Goal: Communication & Community: Ask a question

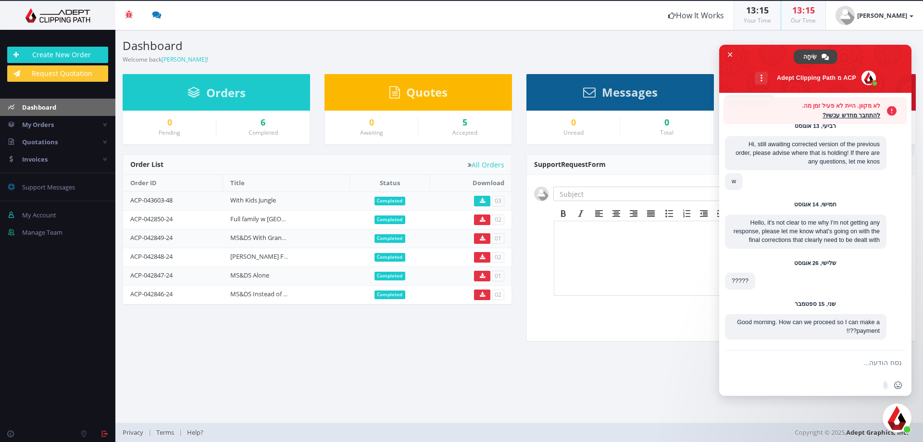
scroll to position [1737, 0]
click at [917, 13] on link "[PERSON_NAME]" at bounding box center [874, 15] width 97 height 29
click at [729, 52] on span "סגור צ'אט" at bounding box center [730, 54] width 5 height 5
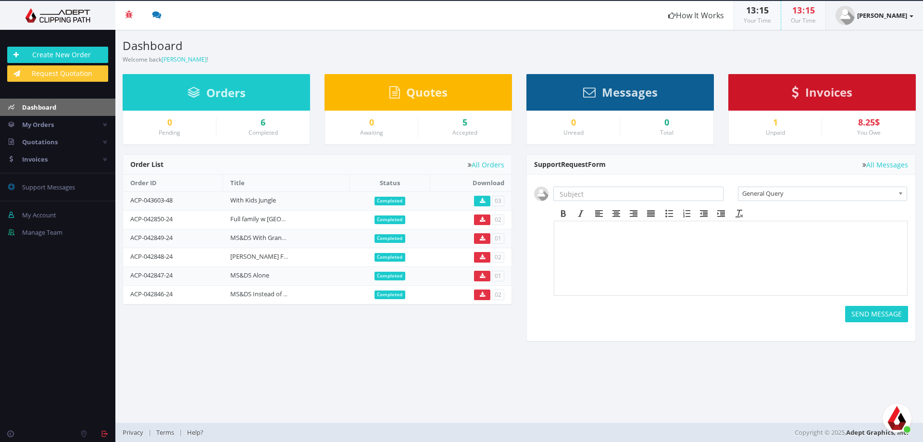
click at [901, 20] on link "[PERSON_NAME]" at bounding box center [874, 15] width 97 height 29
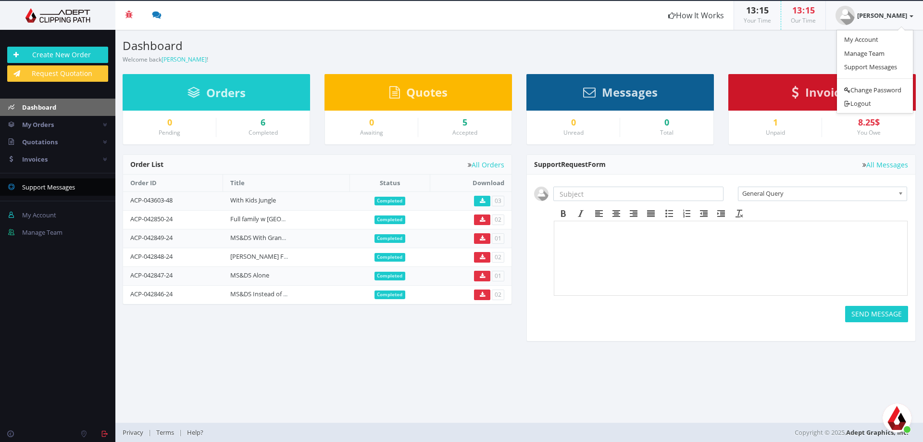
click at [43, 186] on span "Support Messages" at bounding box center [48, 187] width 53 height 9
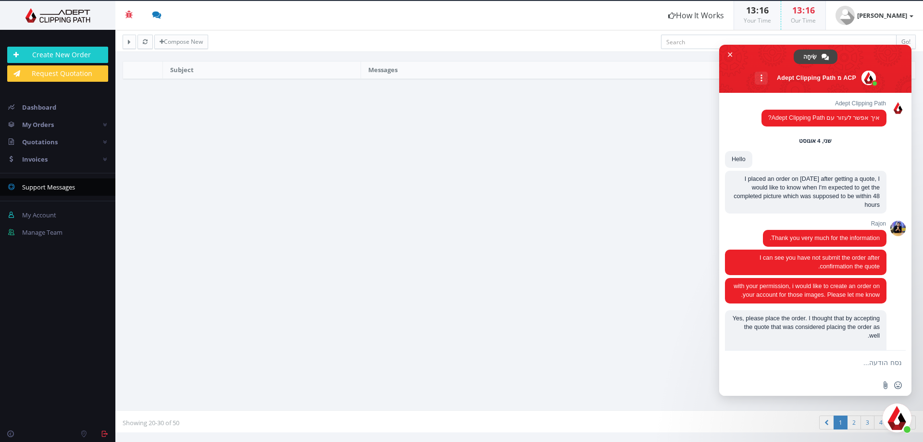
scroll to position [1706, 0]
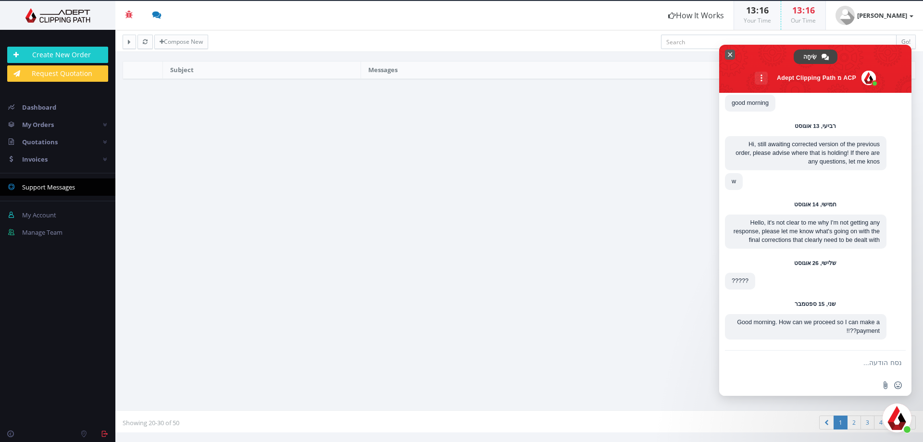
click at [730, 50] on span "סגור צ'אט" at bounding box center [730, 55] width 10 height 10
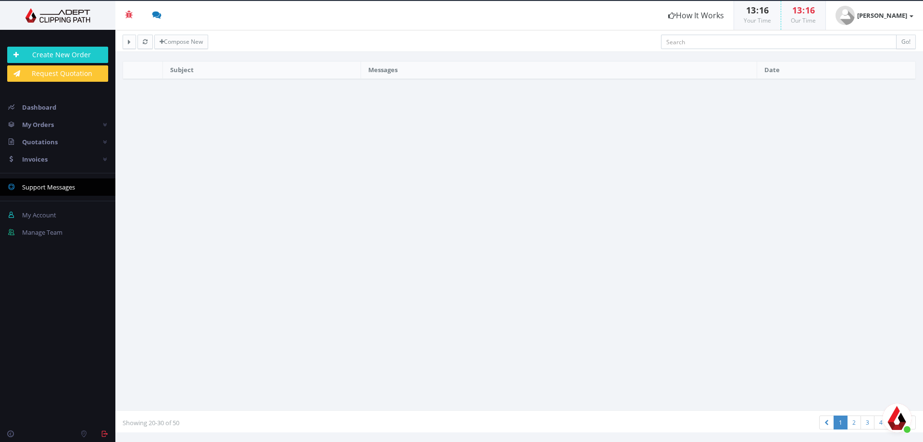
click at [364, 136] on section "Subject Messages Date" at bounding box center [518, 236] width 807 height 364
click at [180, 47] on link "Compose New" at bounding box center [181, 42] width 54 height 14
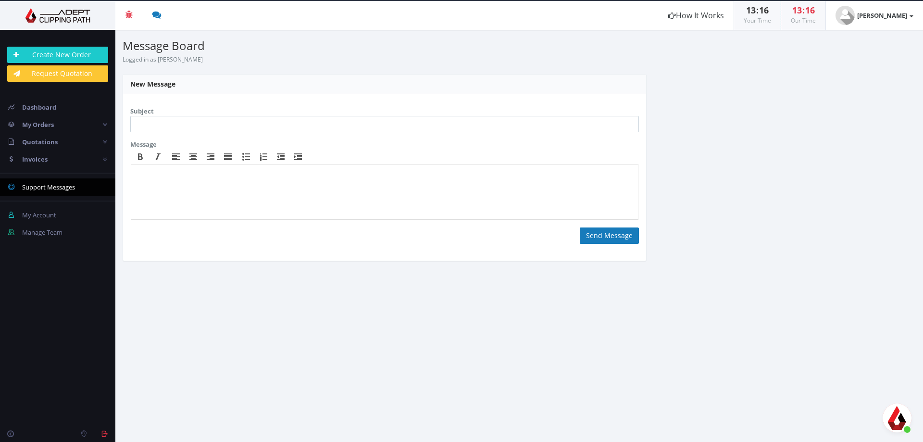
scroll to position [1706, 0]
click at [160, 127] on input "text" at bounding box center [384, 124] width 509 height 16
type input "I"
type input "Incomplete Job"
click at [274, 187] on body at bounding box center [384, 193] width 499 height 48
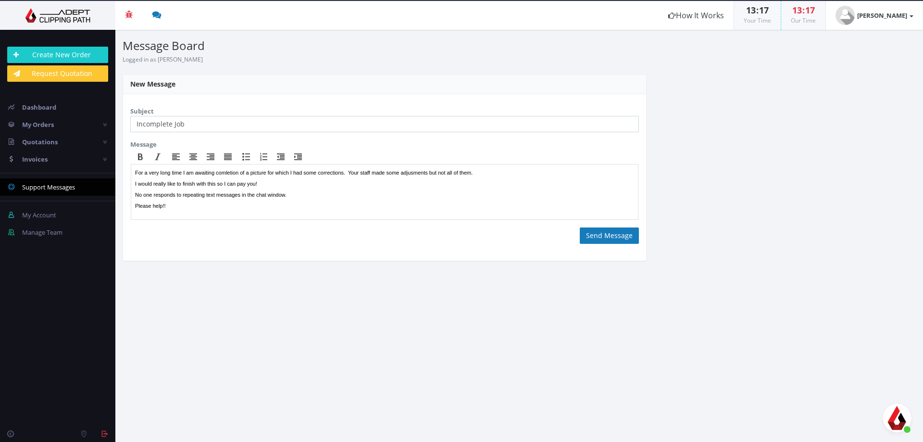
click at [560, 235] on section "Message <p>For a very long time I am awaiting comletion of a picture for which …" at bounding box center [384, 191] width 509 height 104
drag, startPoint x: 616, startPoint y: 235, endPoint x: 593, endPoint y: 234, distance: 23.1
click at [593, 234] on button "Send Message" at bounding box center [609, 235] width 59 height 16
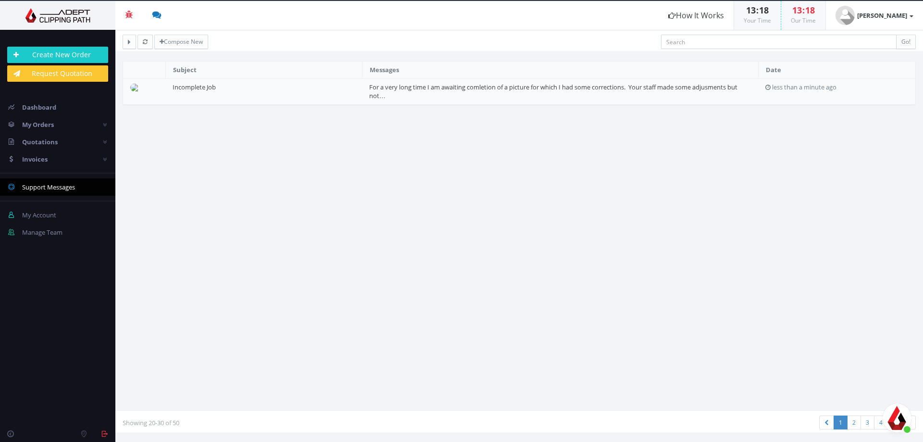
scroll to position [1706, 0]
click at [390, 95] on td "For a very long time I am awaiting comletion of a picture for which I had some …" at bounding box center [560, 91] width 396 height 26
click at [444, 88] on link "For a very long time I am awaiting comletion of a picture for which I had some …" at bounding box center [553, 92] width 368 height 18
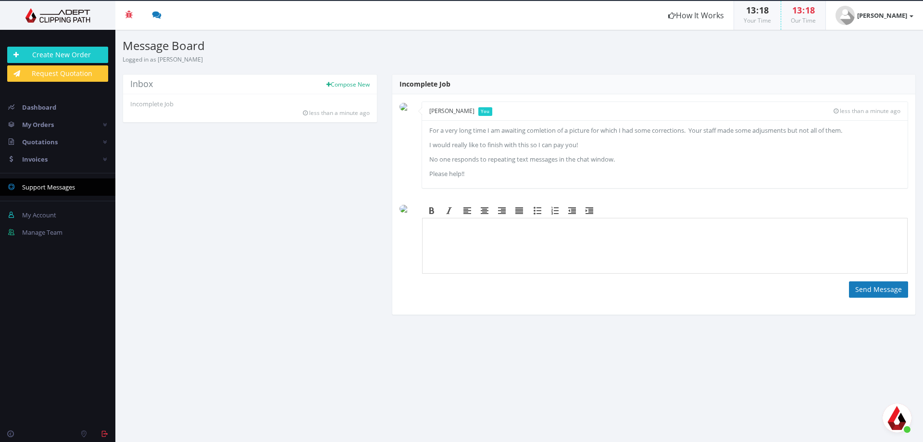
scroll to position [1706, 0]
click at [55, 106] on span "Dashboard" at bounding box center [39, 107] width 34 height 9
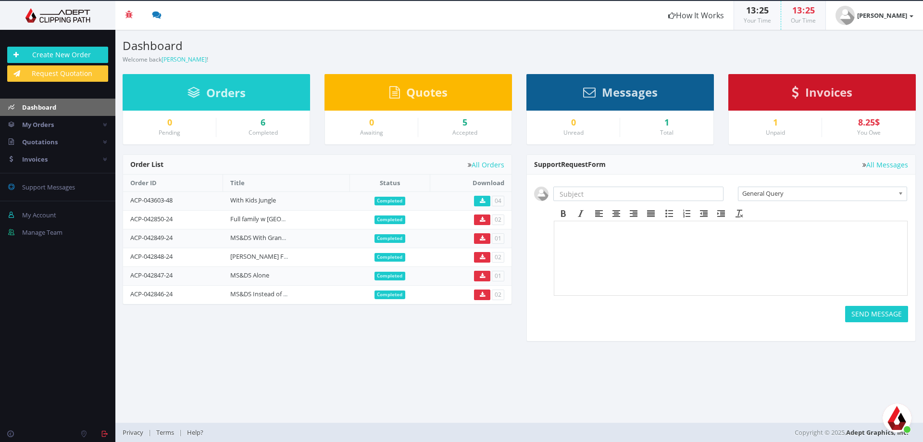
scroll to position [1706, 0]
